Goal: Information Seeking & Learning: Learn about a topic

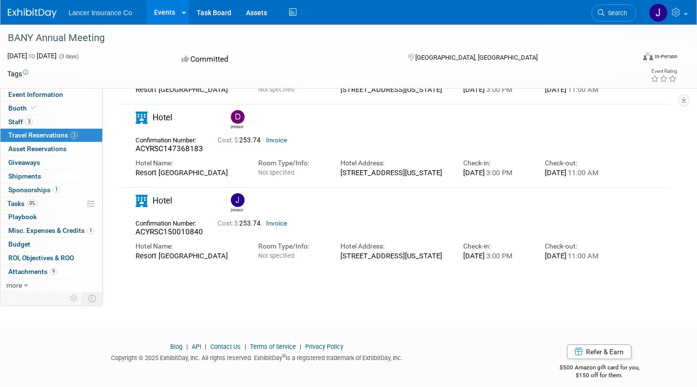
drag, startPoint x: 136, startPoint y: 274, endPoint x: 200, endPoint y: 276, distance: 63.6
click at [218, 260] on div "Resort Casino Atlantic City" at bounding box center [189, 255] width 108 height 9
click at [246, 260] on div "Hotel Name: Resort Casino Atlantic City" at bounding box center [189, 248] width 123 height 23
drag, startPoint x: 221, startPoint y: 273, endPoint x: 136, endPoint y: 272, distance: 84.1
click at [136, 260] on div "Resort Casino Atlantic City" at bounding box center [189, 255] width 108 height 9
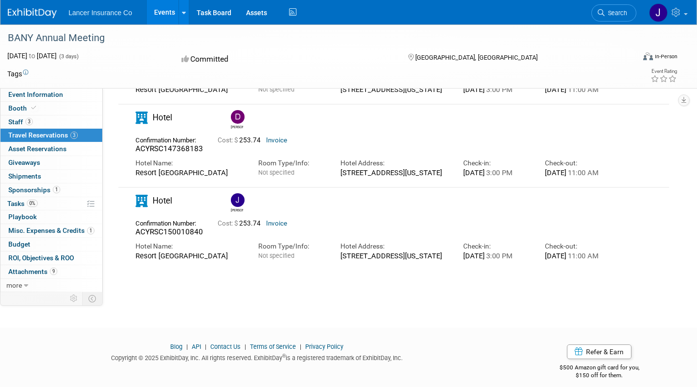
copy div "Resort Casino Atlantic City"
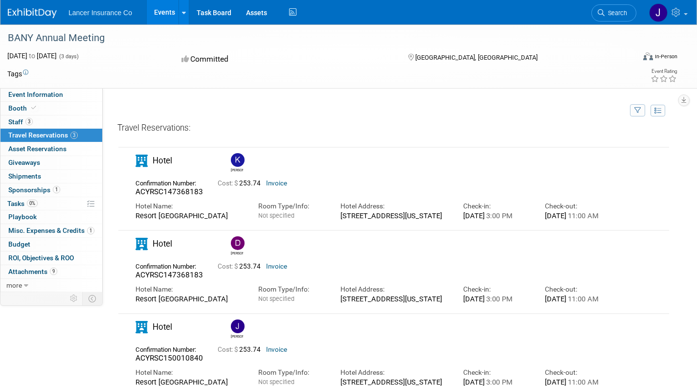
click at [347, 303] on div "1133 Boardwalk, Atlantic City, New Jersey, United States, 08401" at bounding box center [394, 298] width 108 height 9
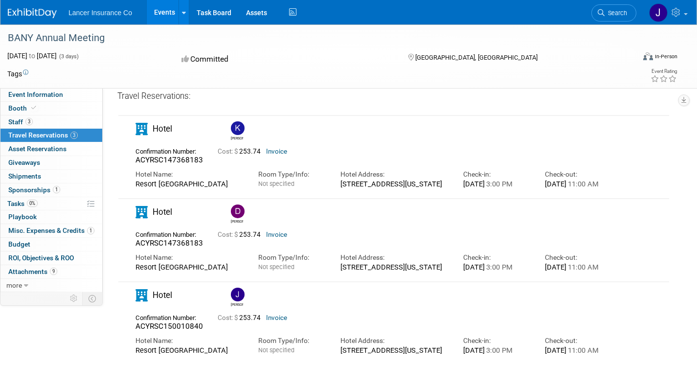
scroll to position [13, 0]
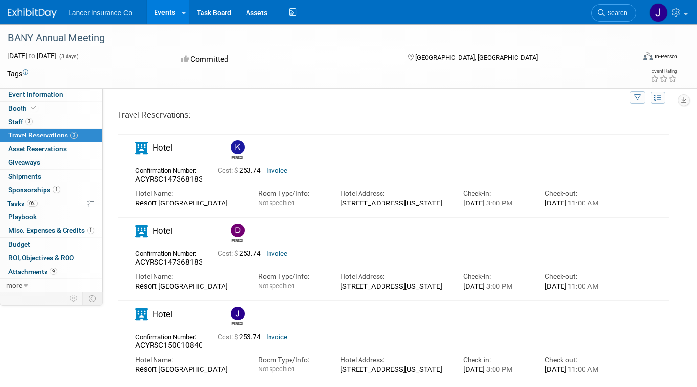
drag, startPoint x: 340, startPoint y: 295, endPoint x: 417, endPoint y: 303, distance: 76.8
click at [451, 291] on div "Hotel Address: 1133 Boardwalk, Atlantic City, New Jersey, United States, 08401" at bounding box center [394, 278] width 123 height 23
copy div "1133 Boardwalk, Atlantic City, New Jersey, United States, 08401"
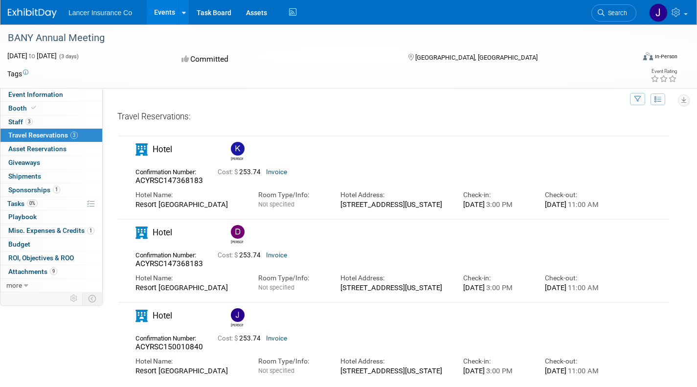
scroll to position [0, 0]
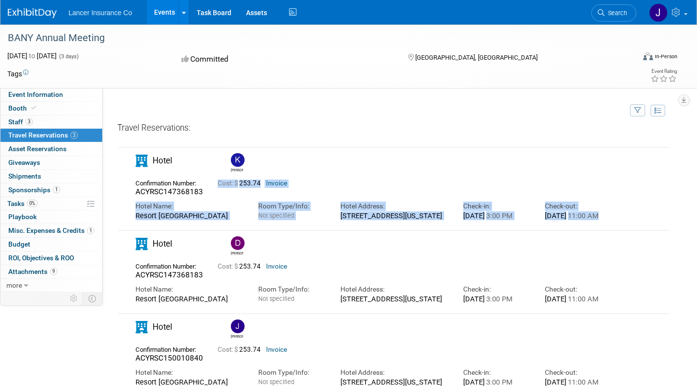
drag, startPoint x: 202, startPoint y: 192, endPoint x: 185, endPoint y: 236, distance: 47.1
click at [185, 236] on div at bounding box center [393, 267] width 553 height 249
click at [137, 203] on div "Hotel Name:" at bounding box center [189, 206] width 108 height 9
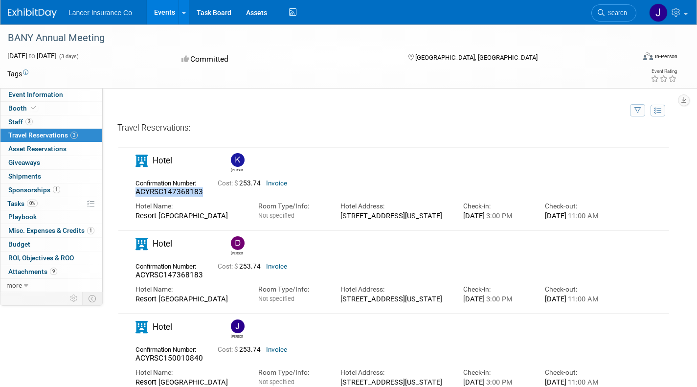
drag, startPoint x: 130, startPoint y: 189, endPoint x: 202, endPoint y: 193, distance: 72.0
click at [202, 193] on div "Confirmation Number: ACYRSC147368183" at bounding box center [169, 187] width 82 height 21
copy span "ACYRSC147368183"
click at [37, 123] on link "3 Staff 3" at bounding box center [51, 121] width 102 height 13
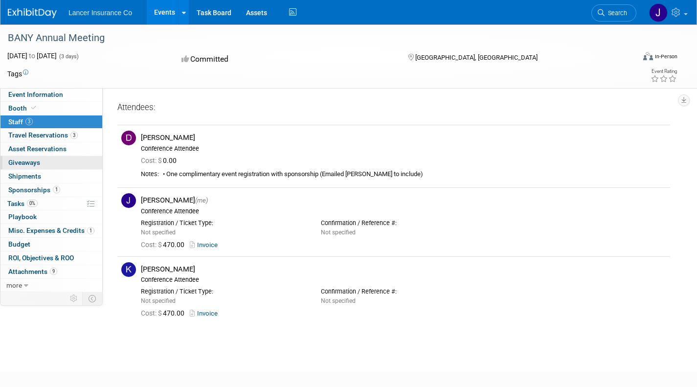
click at [44, 163] on link "0 Giveaways 0" at bounding box center [51, 162] width 102 height 13
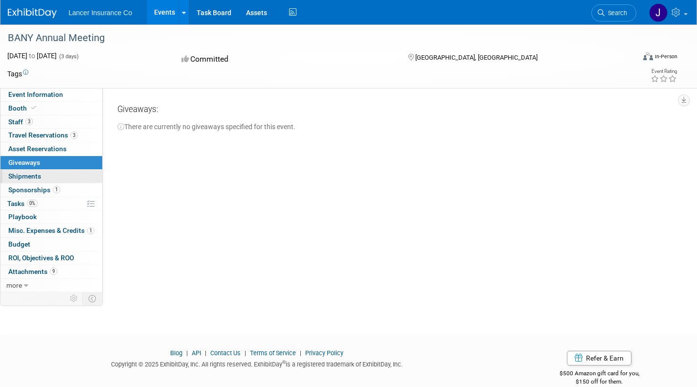
click at [39, 173] on span "Shipments 0" at bounding box center [24, 176] width 33 height 8
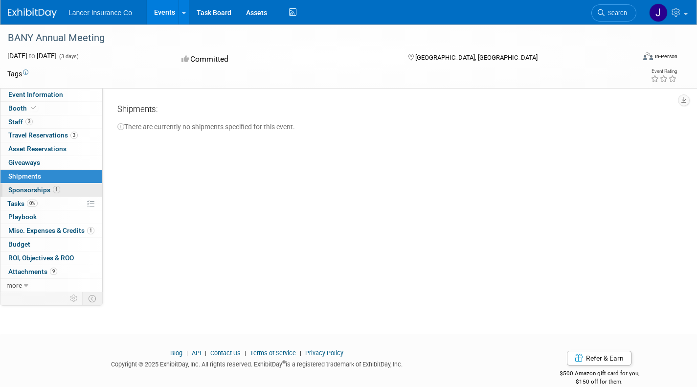
click at [47, 189] on span "Sponsorships 1" at bounding box center [34, 190] width 52 height 8
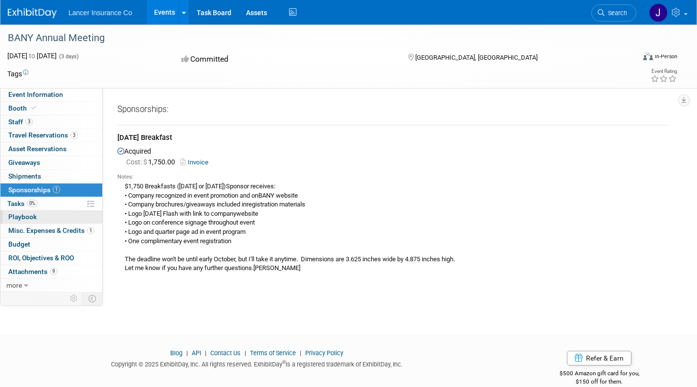
click at [46, 221] on link "0 Playbook 0" at bounding box center [51, 216] width 102 height 13
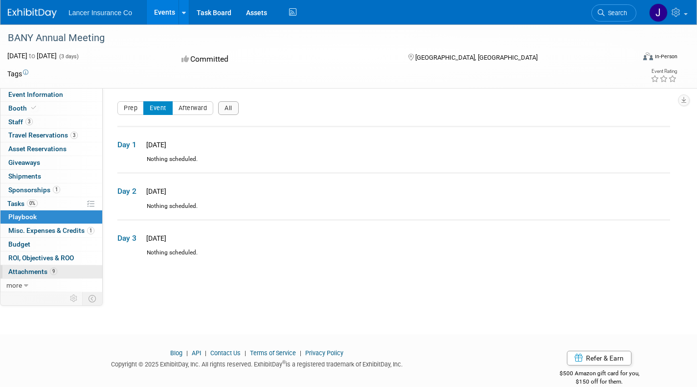
click at [38, 269] on span "Attachments 9" at bounding box center [32, 272] width 49 height 8
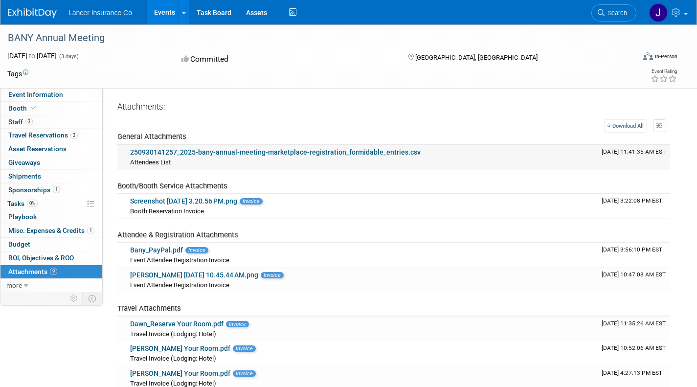
click at [230, 154] on link "250930141257_2025-bany-annual-meeting-marketplace-registration_formidable_entri…" at bounding box center [275, 152] width 291 height 8
click at [72, 98] on link "Event Information" at bounding box center [51, 94] width 102 height 13
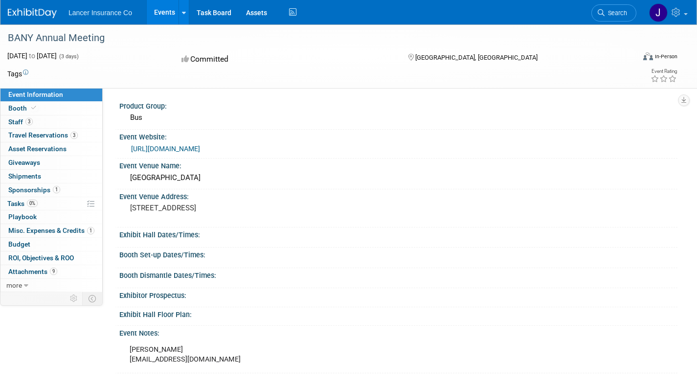
click at [177, 148] on link "https://www.banybus.org/marketplace/" at bounding box center [165, 149] width 69 height 8
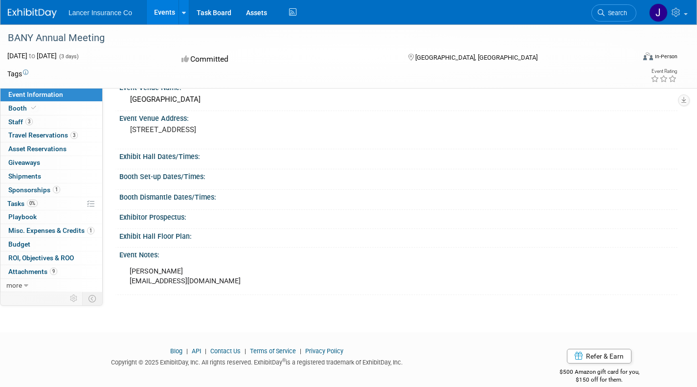
scroll to position [92, 0]
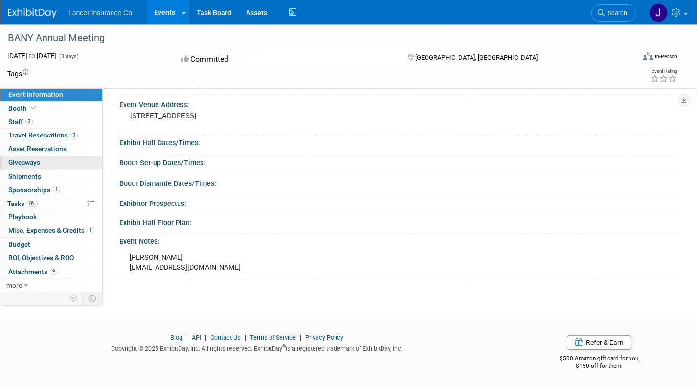
click at [58, 159] on link "0 Giveaways 0" at bounding box center [51, 162] width 102 height 13
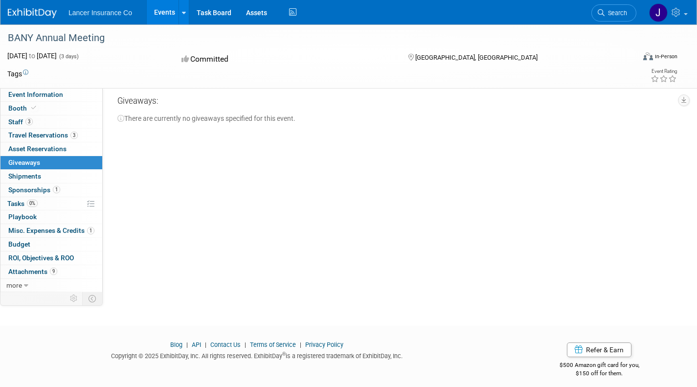
scroll to position [15, 0]
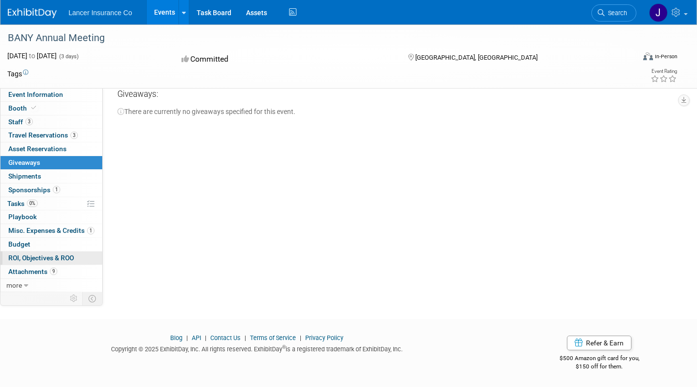
click at [24, 261] on span "ROI, Objectives & ROO 0" at bounding box center [41, 258] width 66 height 8
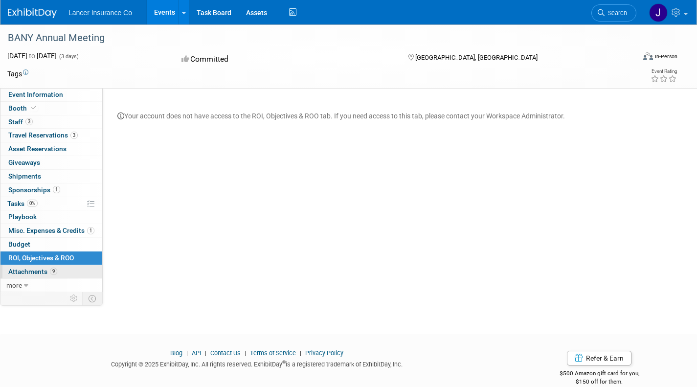
click at [21, 275] on span "Attachments 9" at bounding box center [32, 272] width 49 height 8
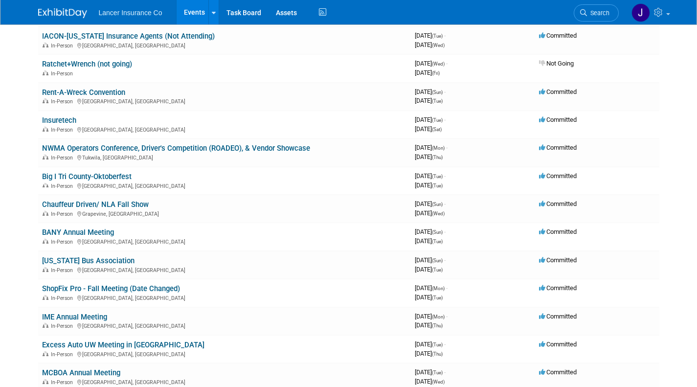
click at [66, 9] on img at bounding box center [62, 13] width 49 height 10
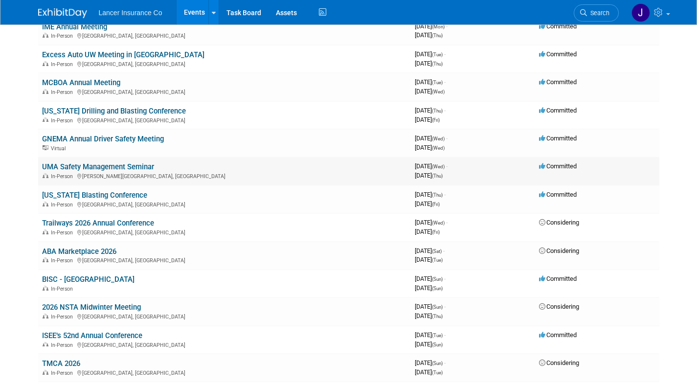
scroll to position [375, 0]
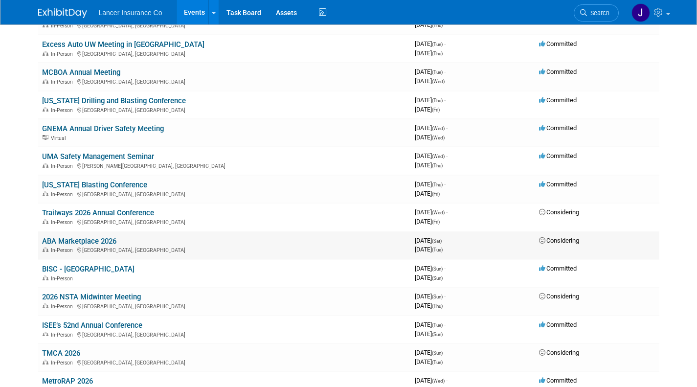
click at [75, 241] on link "ABA Marketplace 2026" at bounding box center [79, 241] width 74 height 9
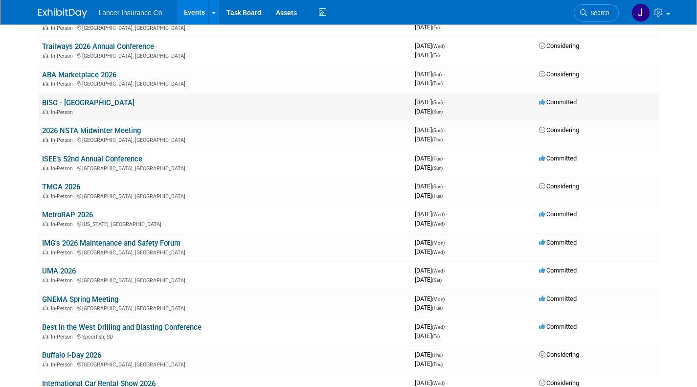
scroll to position [542, 0]
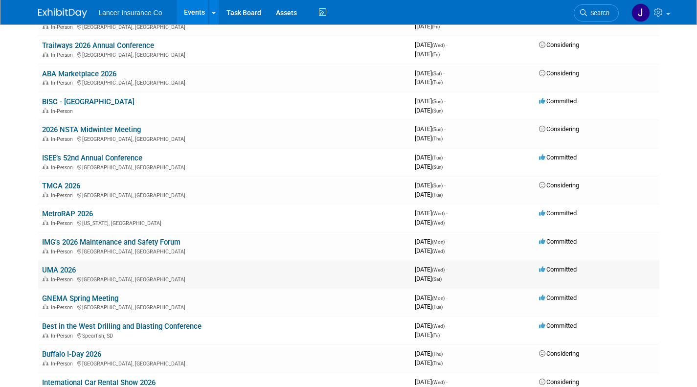
click at [68, 269] on link "UMA 2026" at bounding box center [59, 270] width 34 height 9
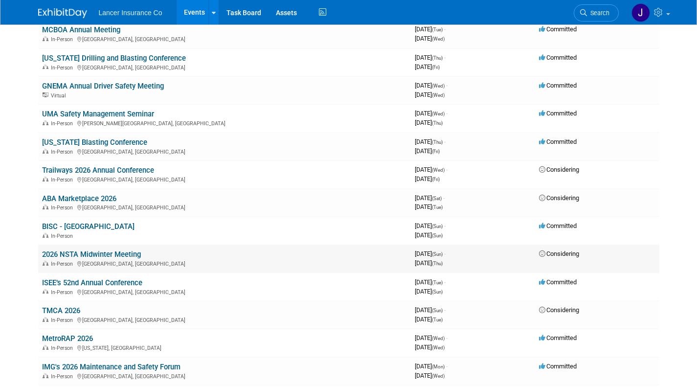
scroll to position [408, 0]
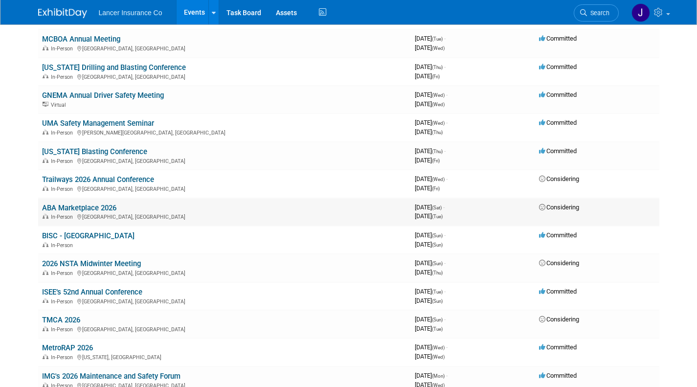
click at [68, 210] on link "ABA Marketplace 2026" at bounding box center [79, 207] width 74 height 9
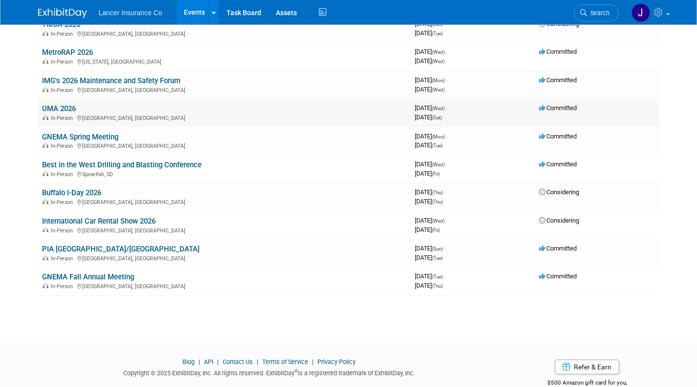
scroll to position [728, 0]
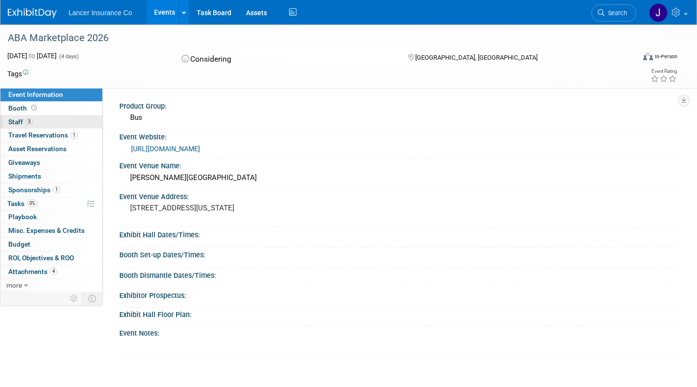
click at [43, 118] on link "3 Staff 3" at bounding box center [51, 121] width 102 height 13
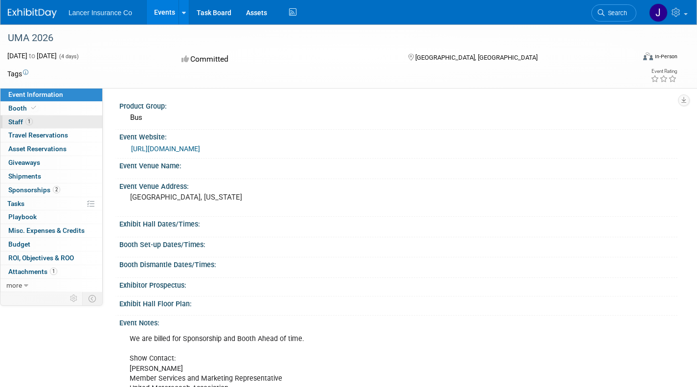
click at [23, 118] on span "Staff 1" at bounding box center [20, 122] width 24 height 8
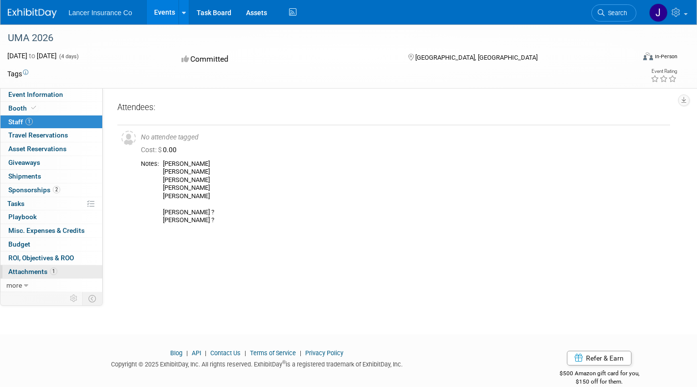
click at [34, 270] on span "Attachments 1" at bounding box center [32, 272] width 49 height 8
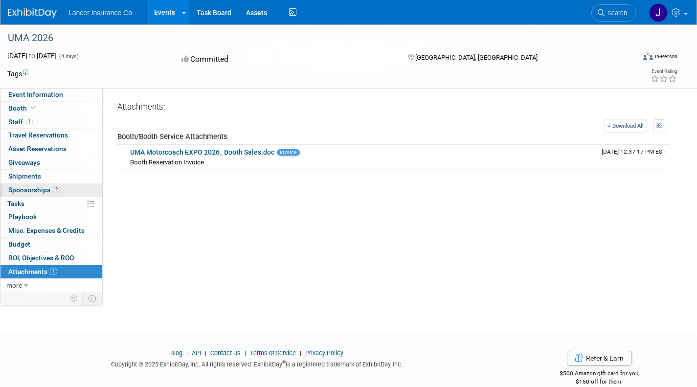
click at [36, 189] on span "Sponsorships 2" at bounding box center [34, 190] width 52 height 8
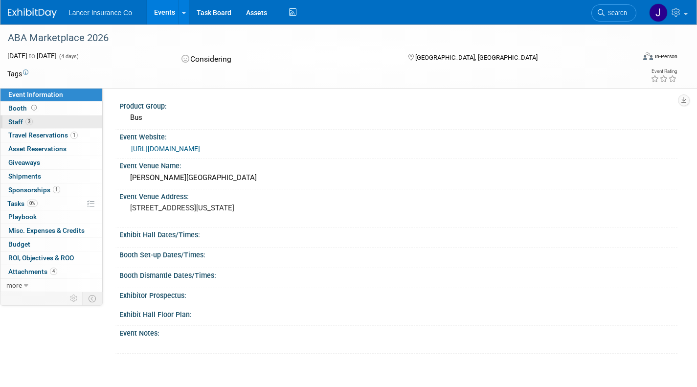
click at [32, 121] on span "3" at bounding box center [28, 121] width 7 height 7
